Goal: Navigation & Orientation: Find specific page/section

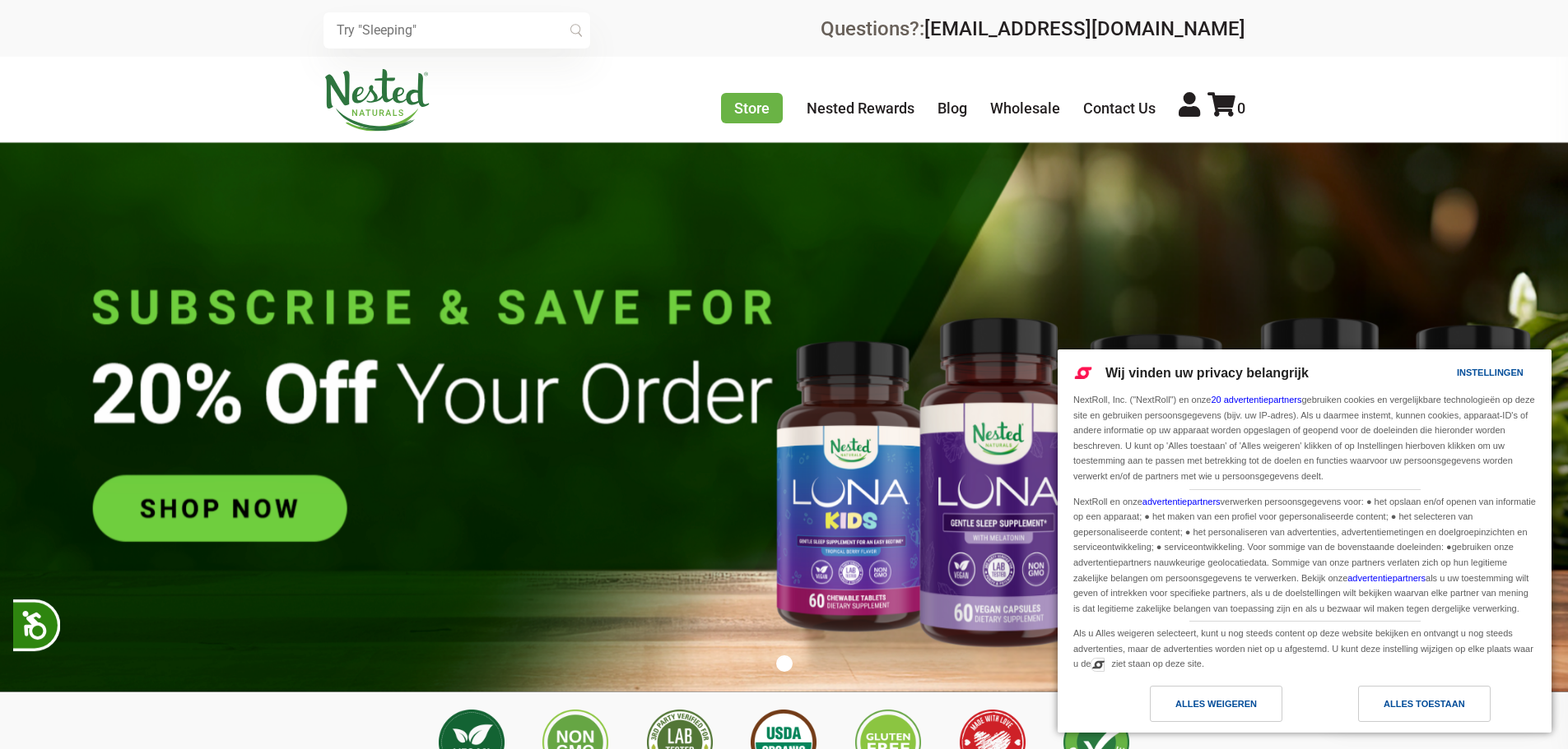
scroll to position [0, 1156]
click at [1261, 309] on img at bounding box center [784, 417] width 1568 height 550
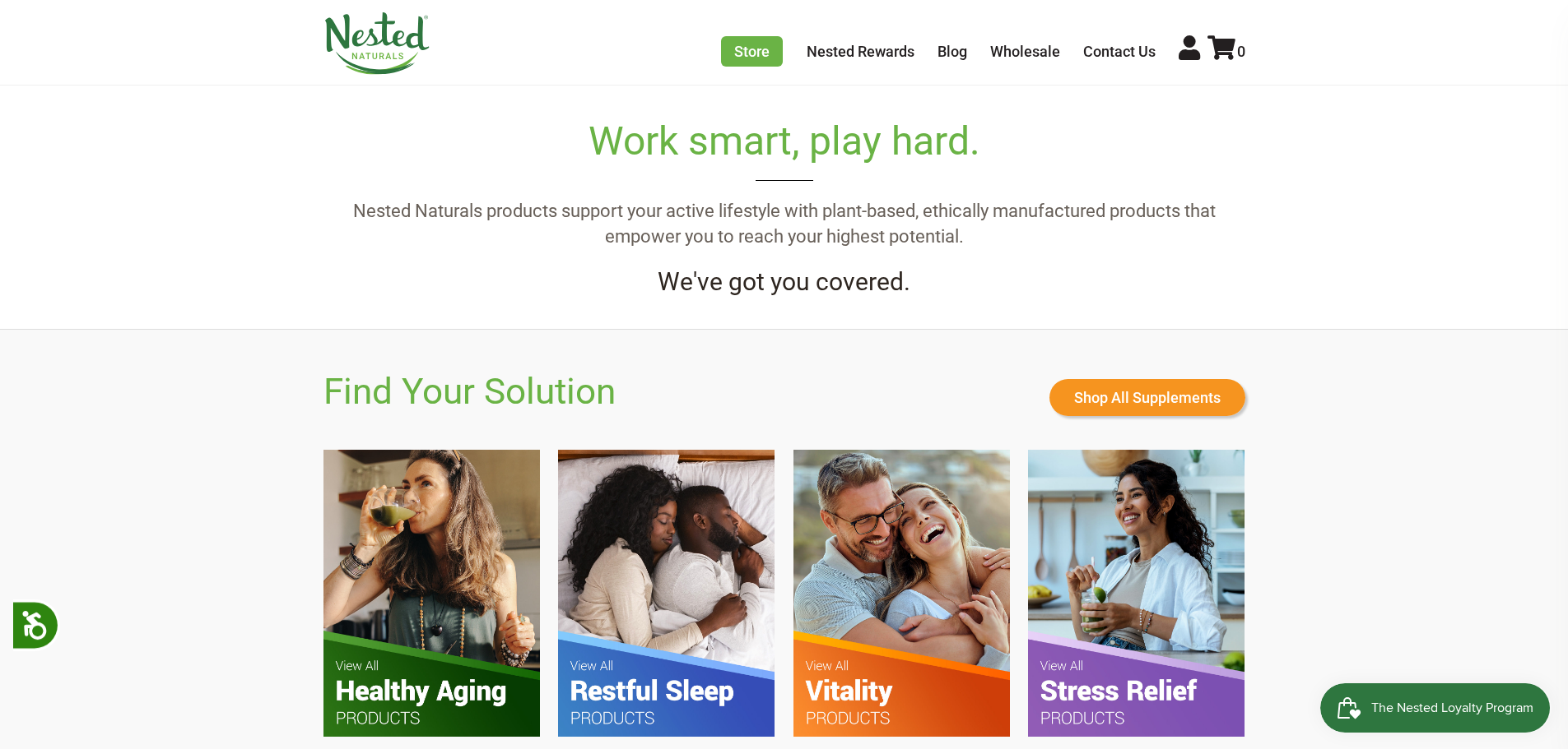
scroll to position [1069, 0]
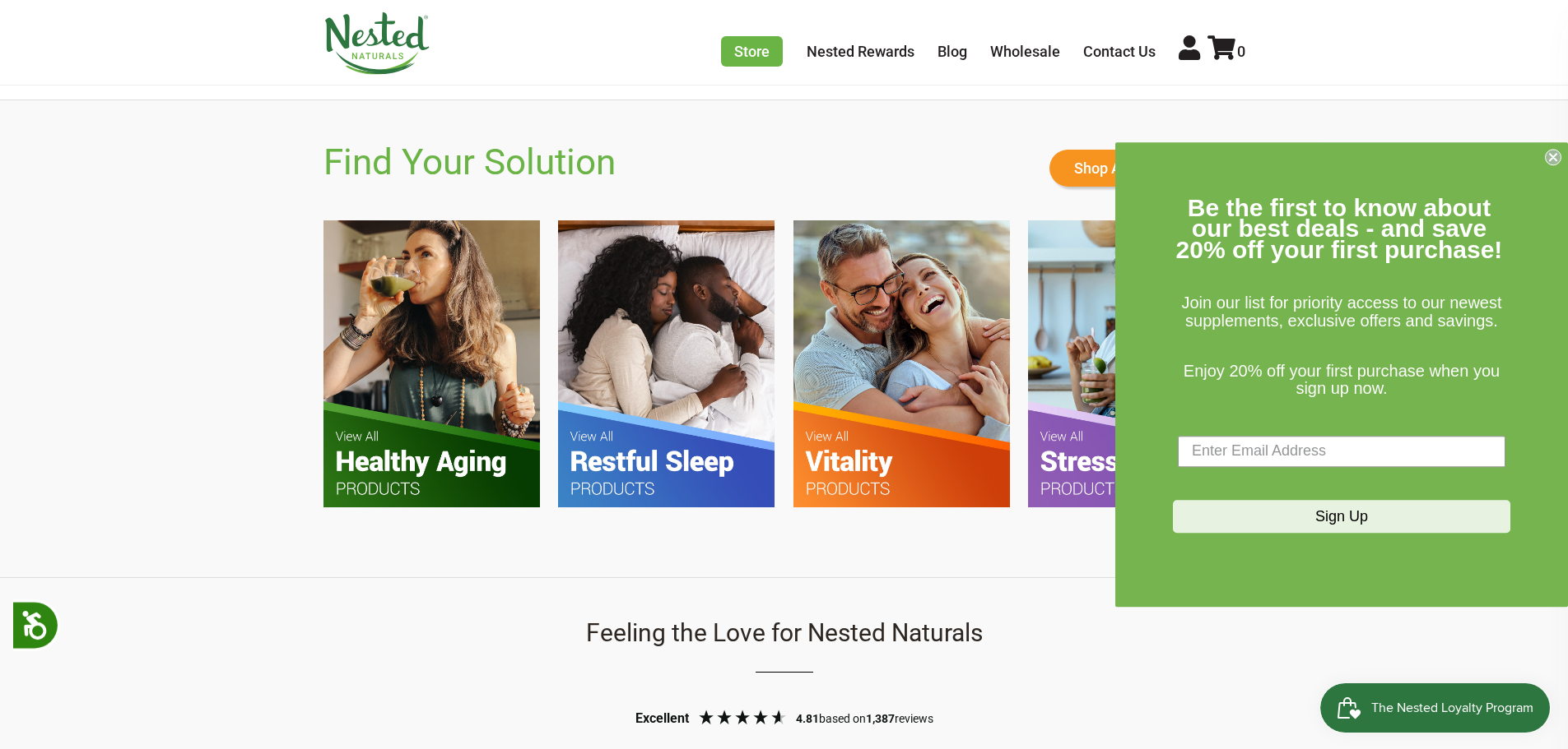
click at [1548, 149] on icon "Close dialog" at bounding box center [1553, 157] width 17 height 16
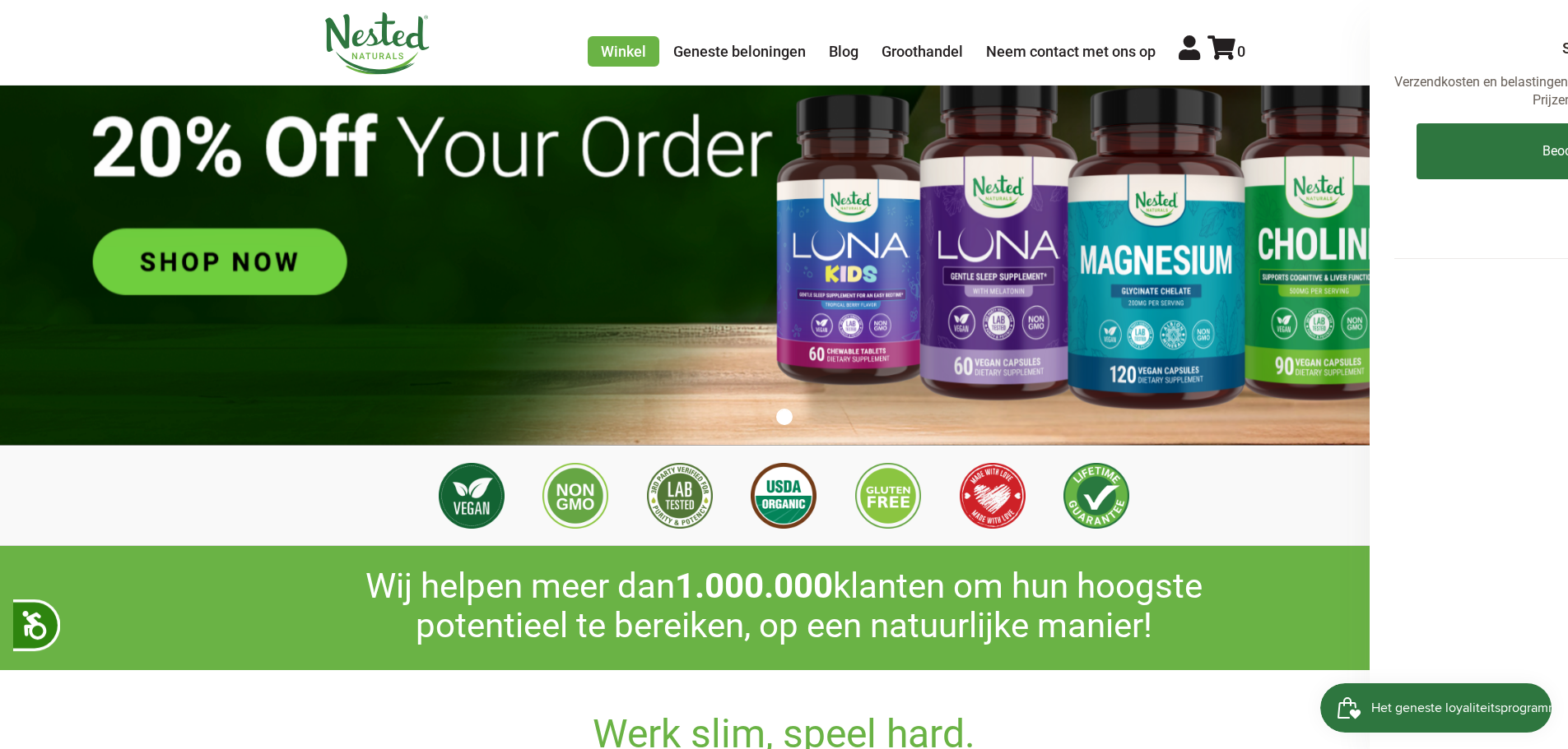
scroll to position [0, 1156]
click at [736, 48] on font "Geneste beloningen" at bounding box center [739, 51] width 133 height 17
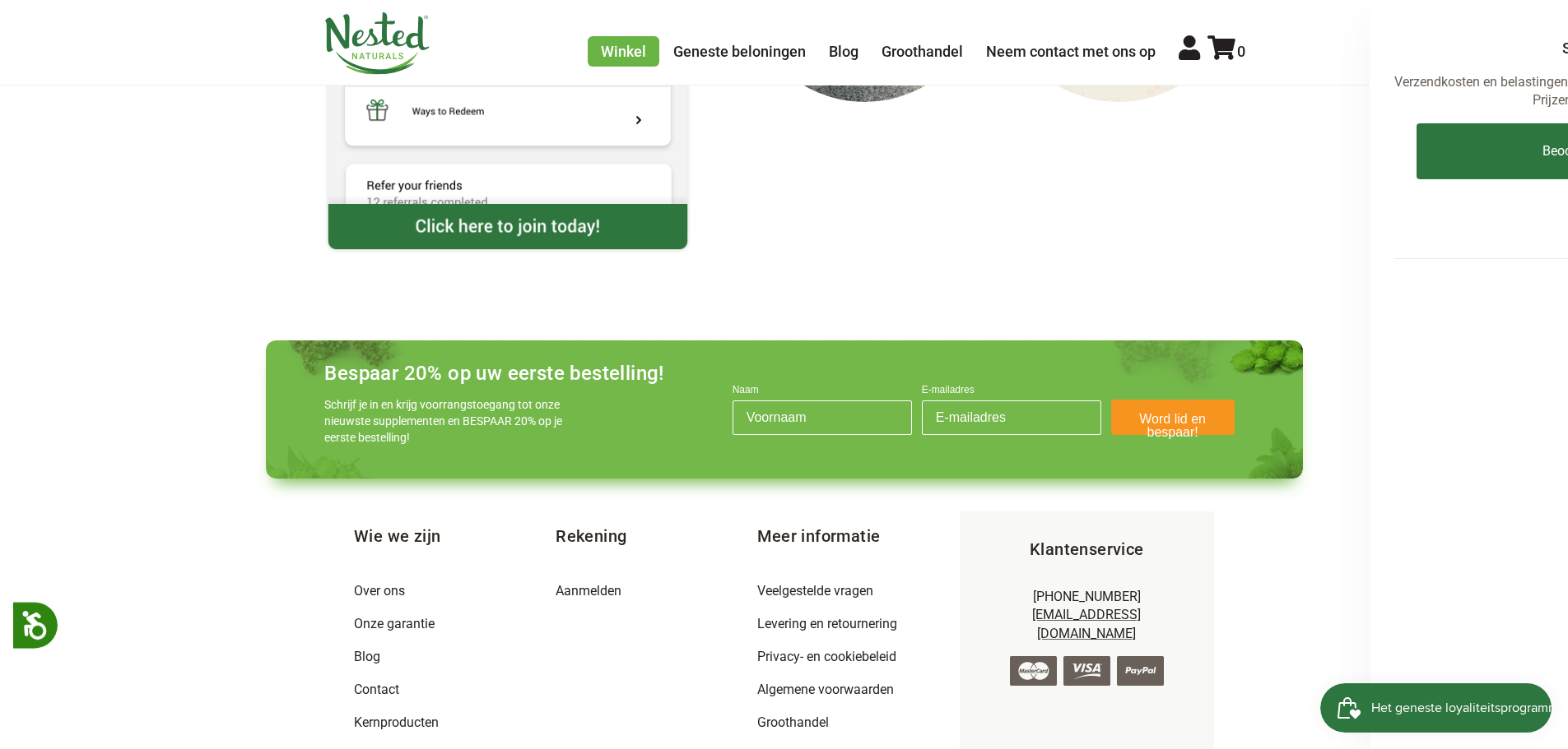
scroll to position [2249, 0]
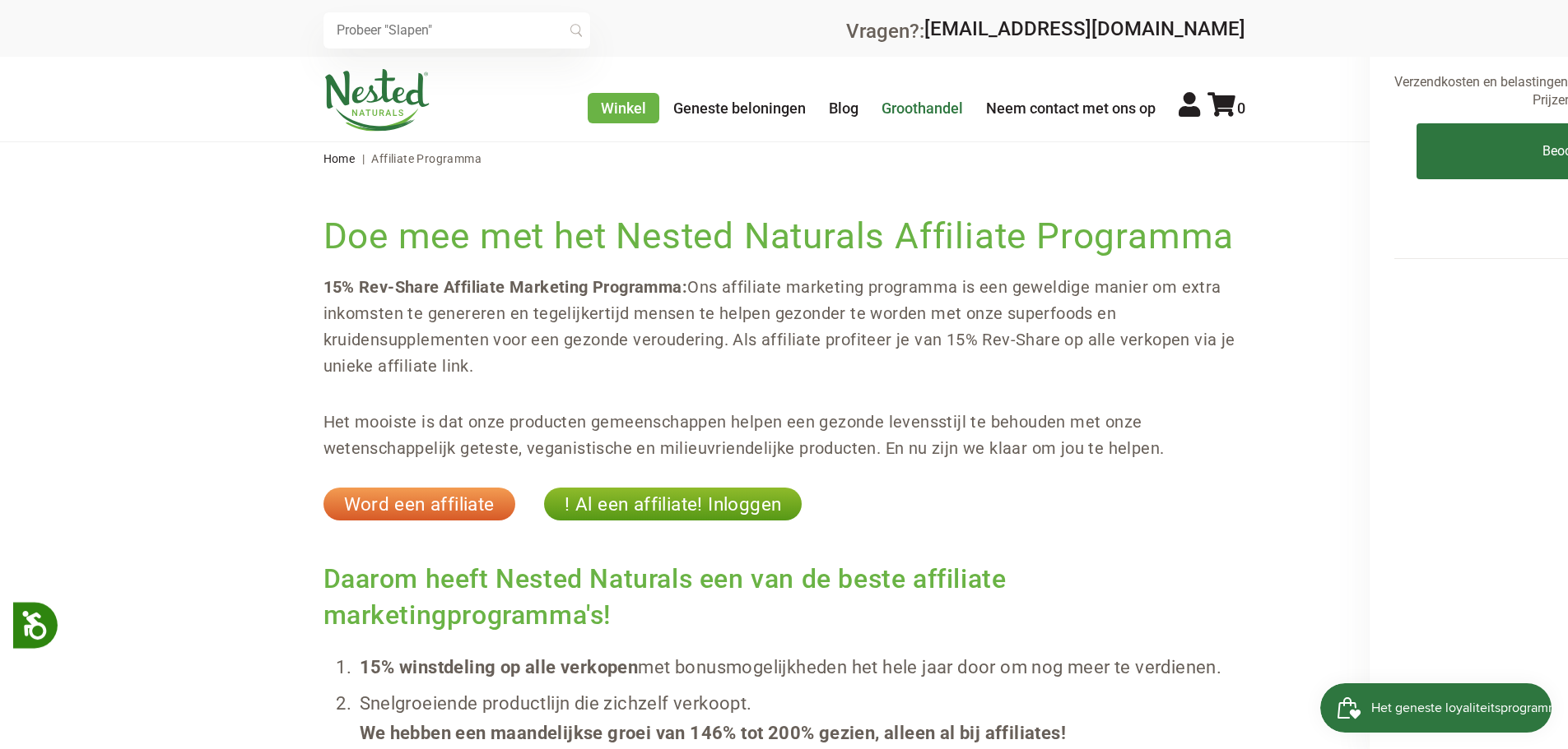
click at [905, 106] on font "Groothandel" at bounding box center [922, 108] width 82 height 17
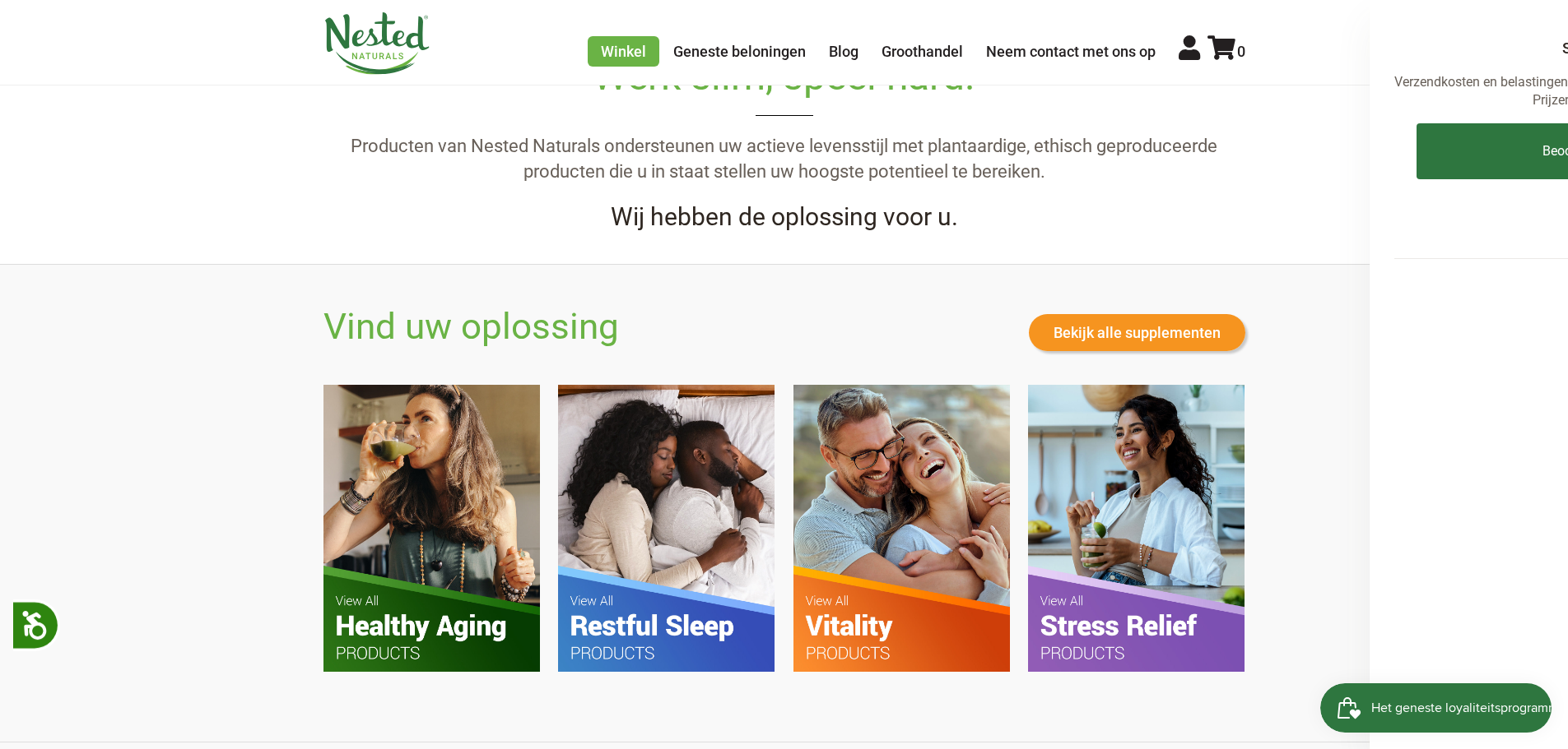
scroll to position [987, 0]
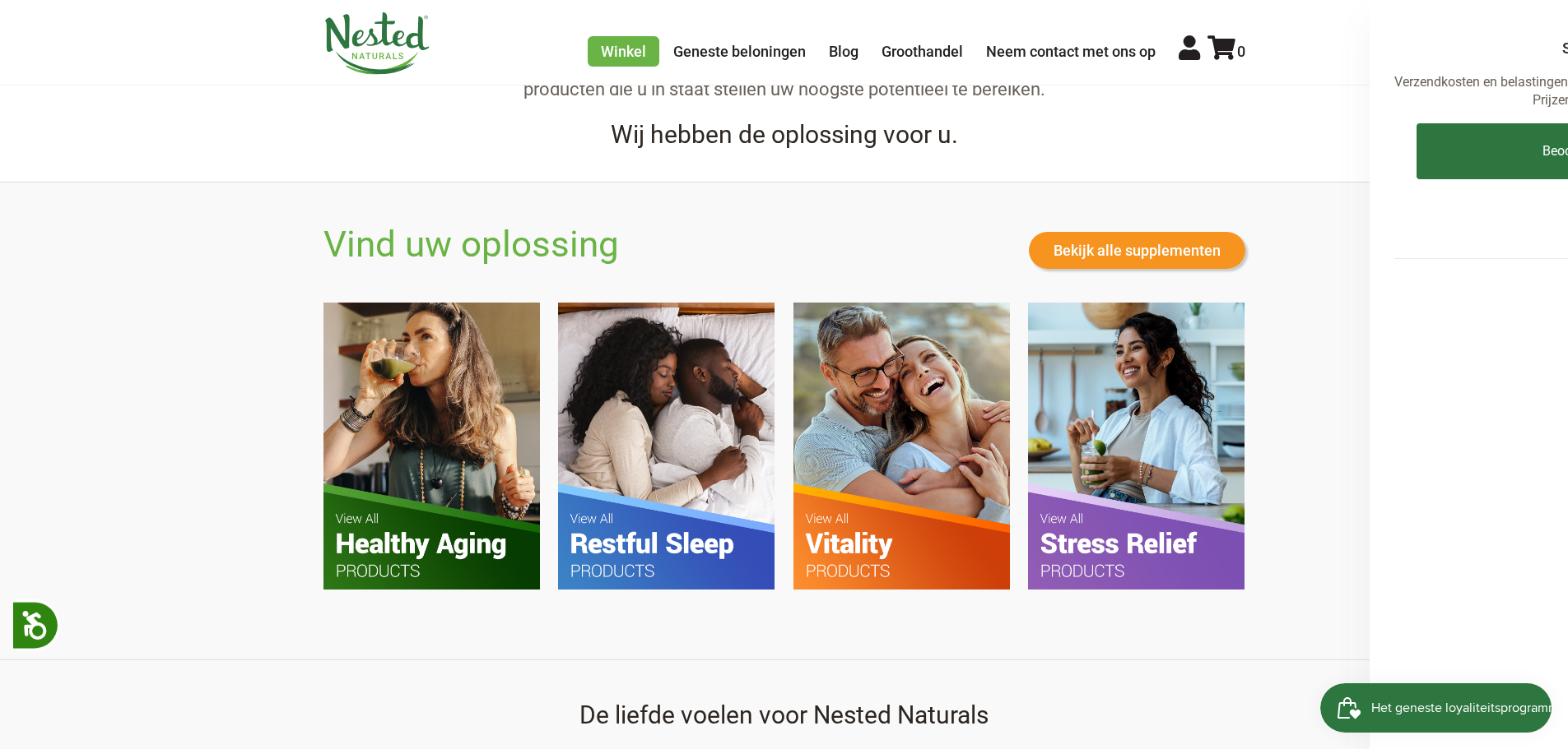
click at [649, 467] on img at bounding box center [666, 446] width 216 height 287
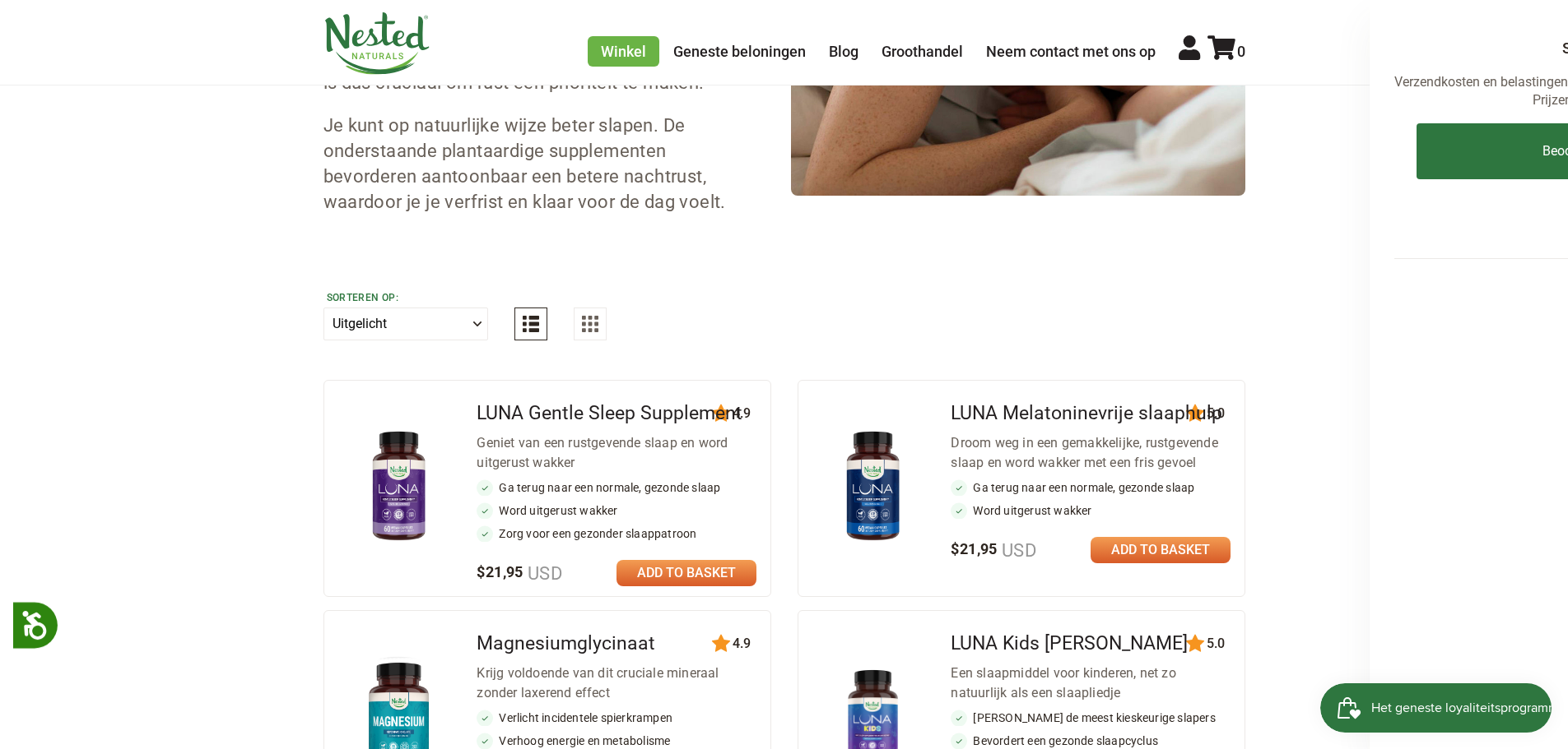
scroll to position [493, 0]
